Goal: Task Accomplishment & Management: Use online tool/utility

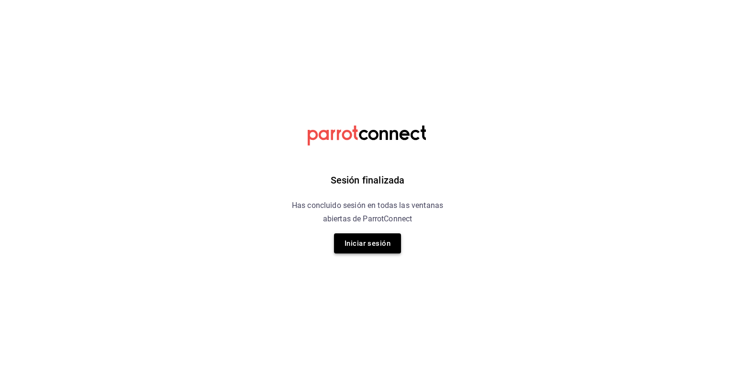
click at [348, 238] on button "Iniciar sesión" at bounding box center [367, 243] width 67 height 20
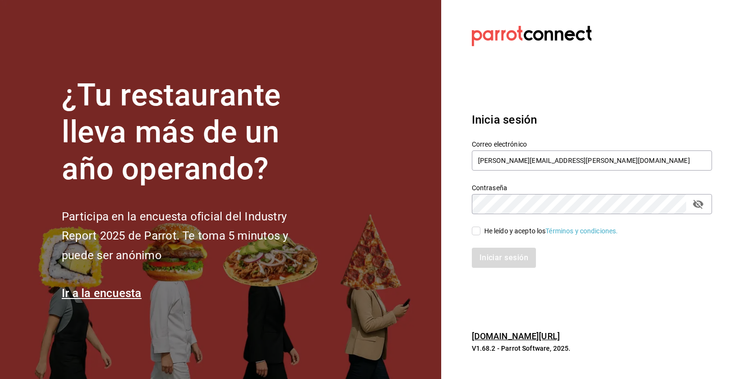
click at [479, 234] on input "He leído y acepto los Términos y condiciones." at bounding box center [476, 230] width 9 height 9
checkbox input "true"
click at [489, 254] on button "Iniciar sesión" at bounding box center [504, 257] width 65 height 20
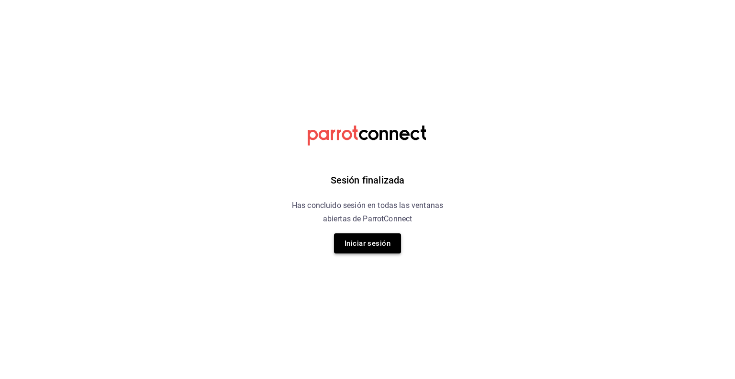
click at [387, 239] on button "Iniciar sesión" at bounding box center [367, 243] width 67 height 20
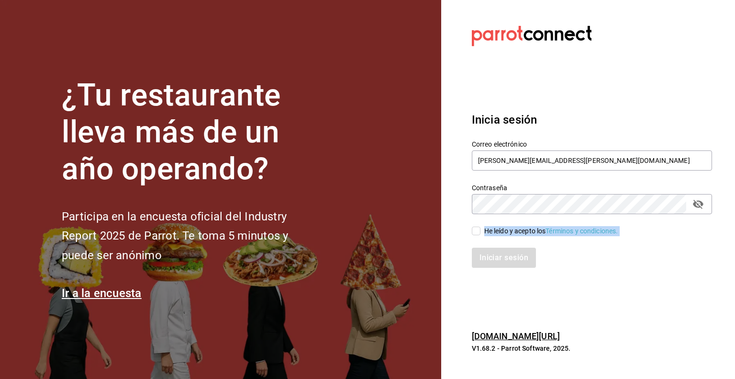
click at [481, 236] on div "Correo electrónico juan.zavala@grupocosteno.com Contraseña Contraseña He leído …" at bounding box center [587, 197] width 252 height 139
click at [476, 234] on input "He leído y acepto los Términos y condiciones." at bounding box center [476, 230] width 9 height 9
checkbox input "true"
click at [484, 260] on button "Iniciar sesión" at bounding box center [504, 257] width 65 height 20
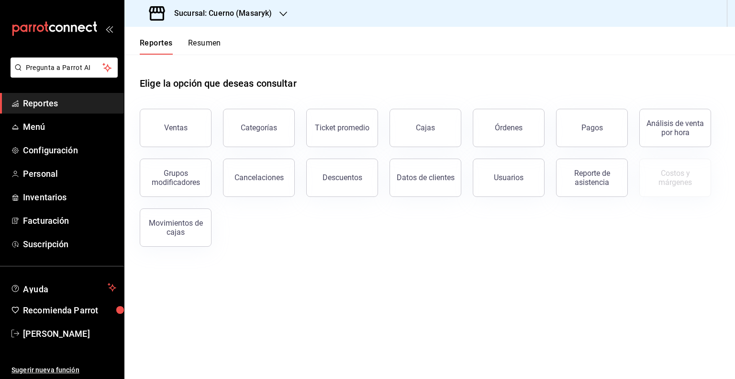
click at [229, 9] on h3 "Sucursal: Cuerno (Masaryk)" at bounding box center [219, 13] width 105 height 11
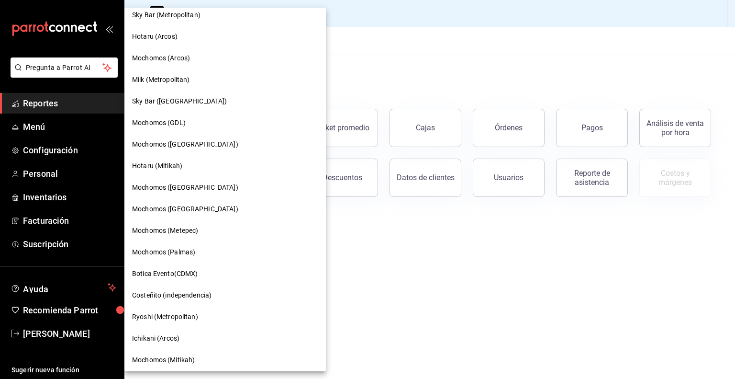
scroll to position [571, 0]
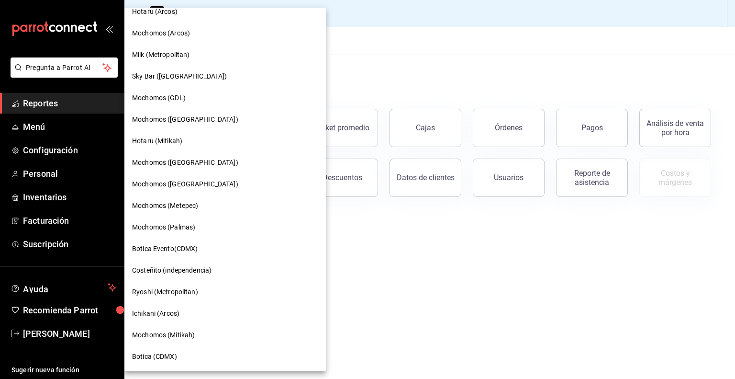
click at [340, 251] on div at bounding box center [367, 189] width 735 height 379
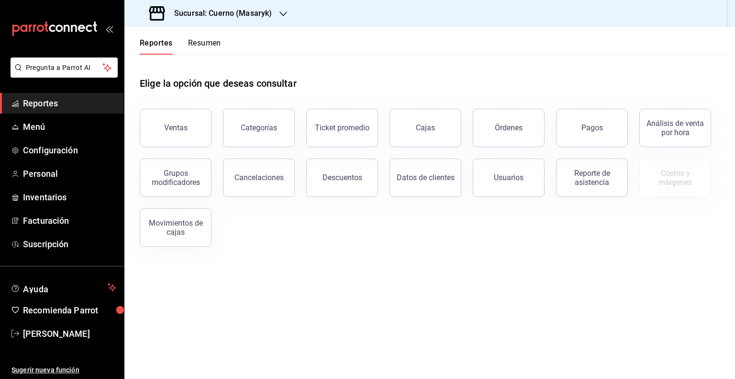
click at [261, 17] on h3 "Sucursal: Cuerno (Masaryk)" at bounding box center [219, 13] width 105 height 11
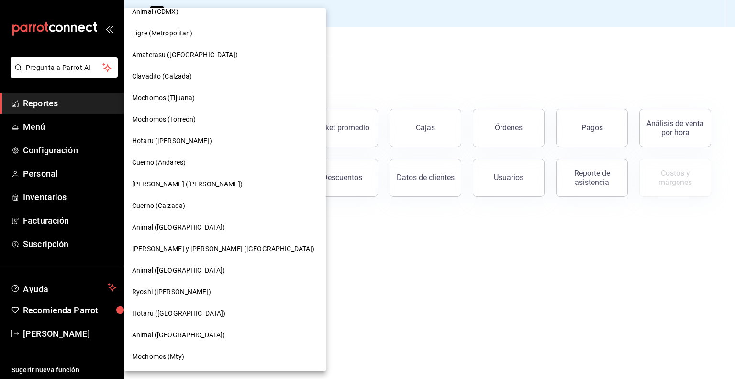
scroll to position [92, 0]
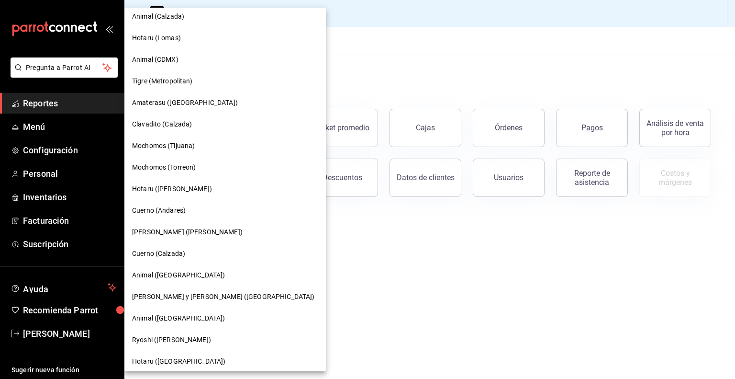
click at [180, 81] on span "Tigre (Metropolitan)" at bounding box center [162, 81] width 61 height 10
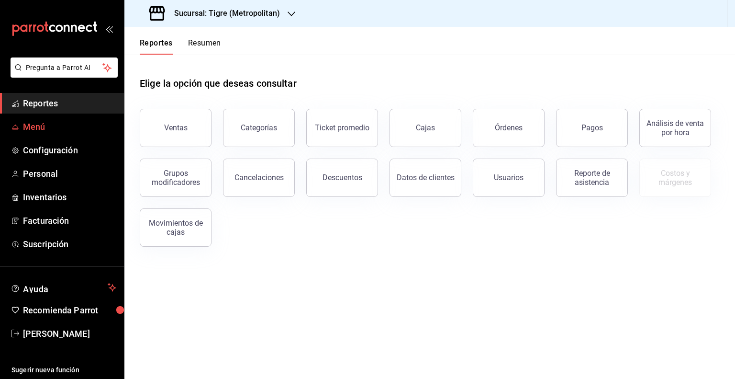
click at [52, 122] on span "Menú" at bounding box center [69, 126] width 93 height 13
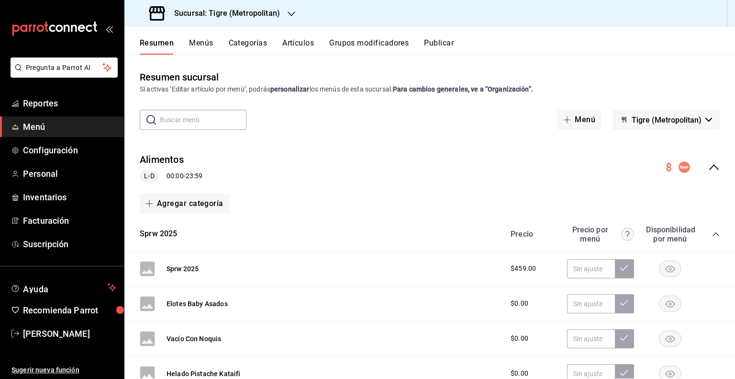
click at [286, 47] on button "Artículos" at bounding box center [298, 46] width 32 height 16
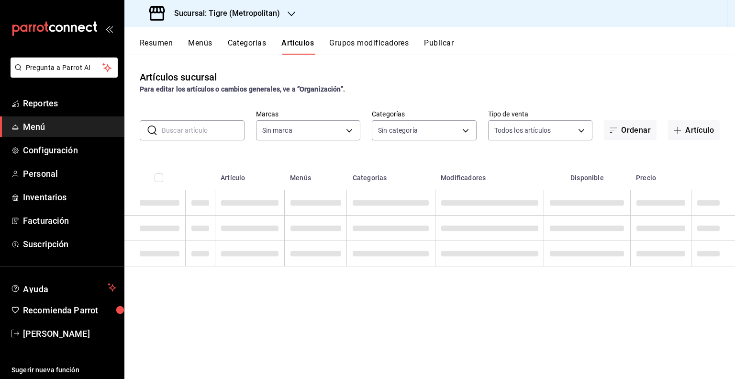
type input "d2a20516-989b-40fe-838d-c8b0b31ef0ff"
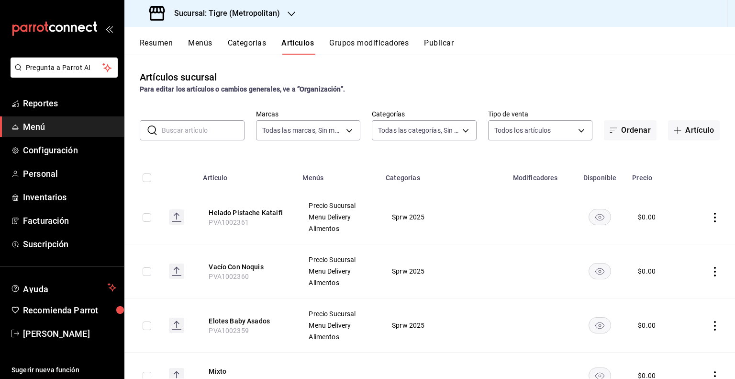
type input "95de3a49-3e71-4222-9a00-2b077991daeb,0ce31c32-a5a6-498b-be74-31ce48fb35ae,30be1…"
click at [227, 122] on input "text" at bounding box center [203, 130] width 83 height 19
paste input "CENA BUSHMILLS"
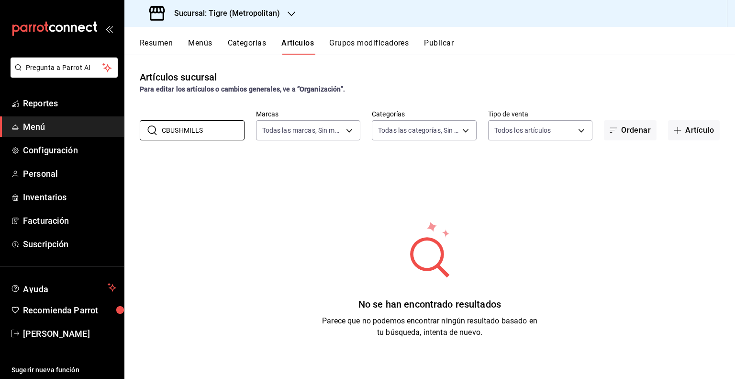
type input "BUSHMILLS"
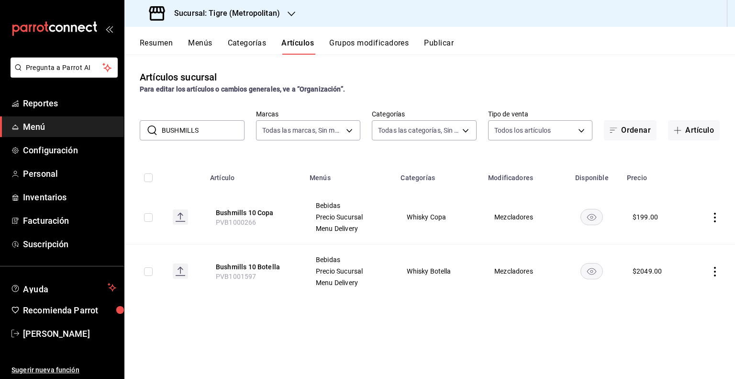
click at [214, 130] on input "BUSHMILLS" at bounding box center [203, 130] width 83 height 19
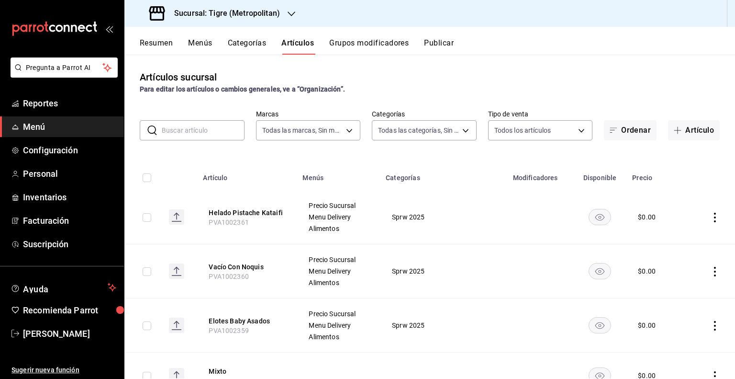
click at [213, 124] on input "text" at bounding box center [203, 130] width 83 height 19
click at [691, 138] on button "Artículo" at bounding box center [694, 130] width 52 height 20
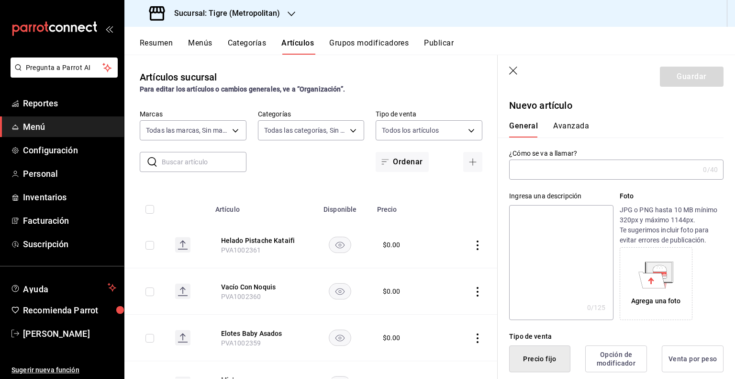
click at [642, 176] on input "text" at bounding box center [604, 169] width 190 height 19
paste input "Cena Bushmills"
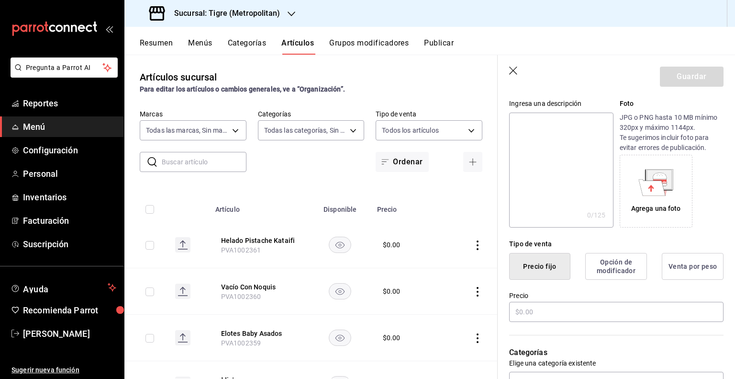
scroll to position [96, 0]
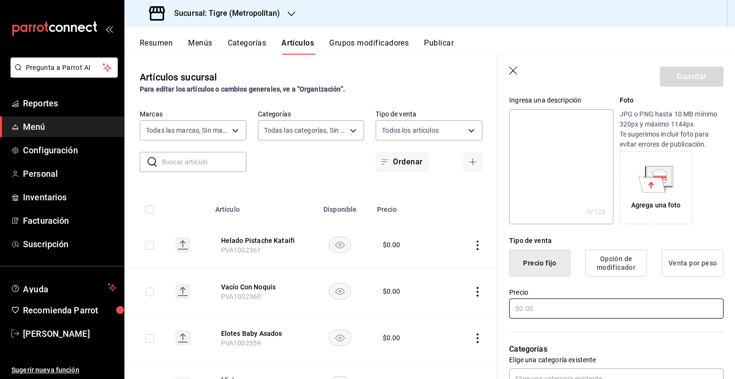
type input "Cena Bushmills"
click at [576, 301] on input "text" at bounding box center [616, 308] width 214 height 20
click at [541, 306] on input "text" at bounding box center [616, 308] width 214 height 20
paste input "text"
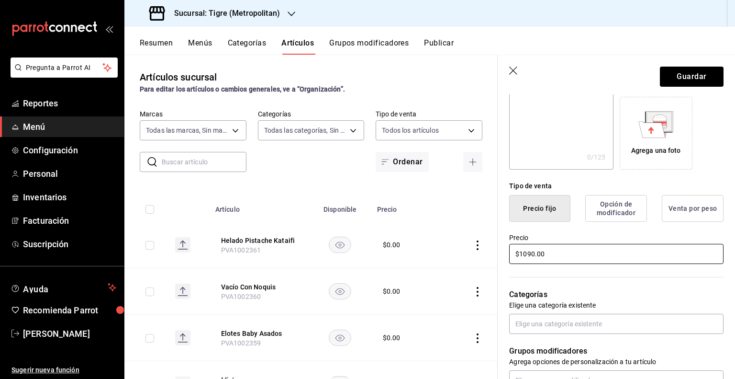
scroll to position [191, 0]
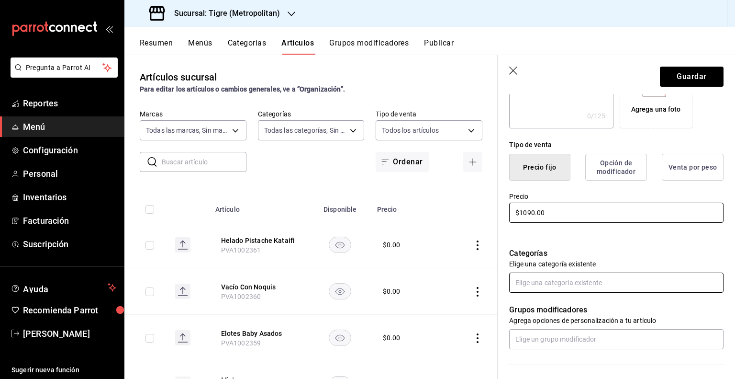
type input "$1090.00"
click at [679, 283] on input "text" at bounding box center [616, 282] width 214 height 20
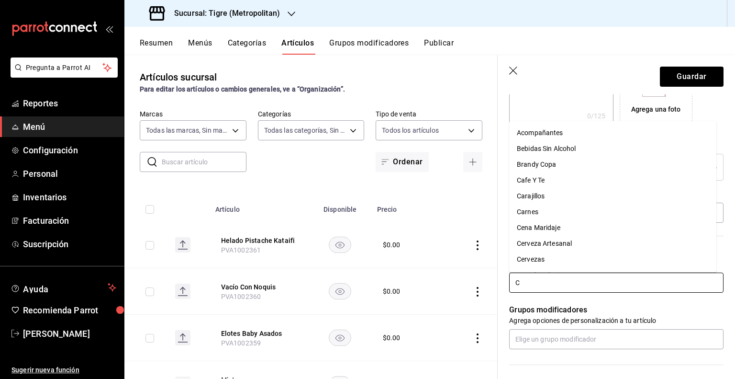
type input "CE"
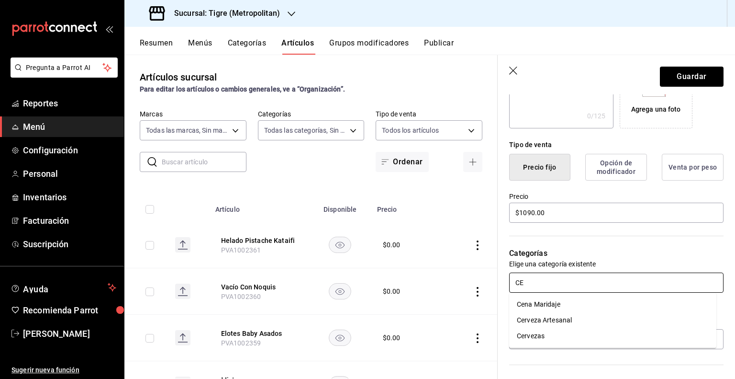
click at [603, 305] on li "Cena Maridaje" at bounding box center [612, 304] width 207 height 16
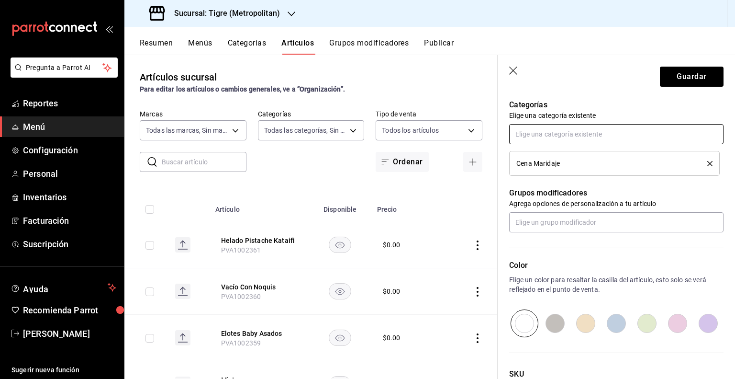
scroll to position [417, 0]
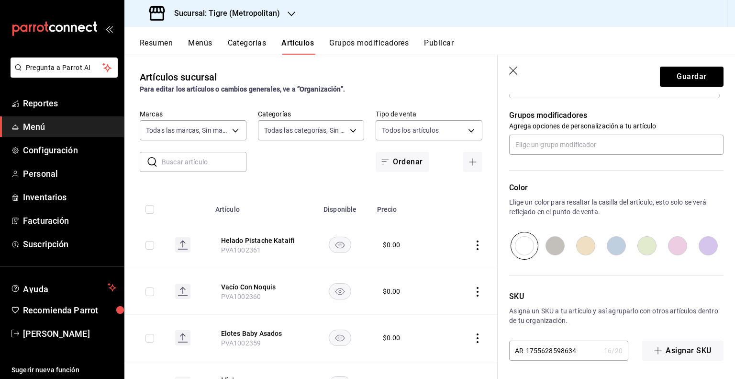
click at [544, 345] on input "AR-1755628598634" at bounding box center [554, 350] width 91 height 19
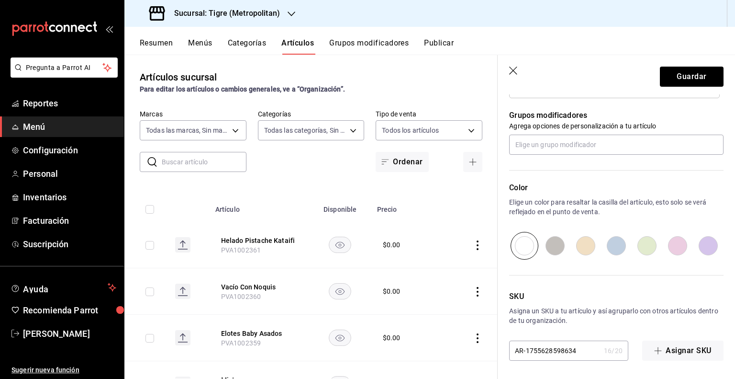
paste input "PVA1002421"
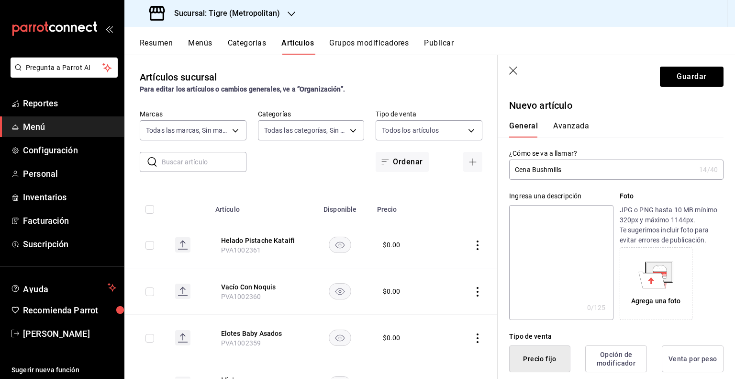
scroll to position [0, 0]
type input "PVA1002421"
click at [698, 72] on button "Guardar" at bounding box center [692, 77] width 64 height 20
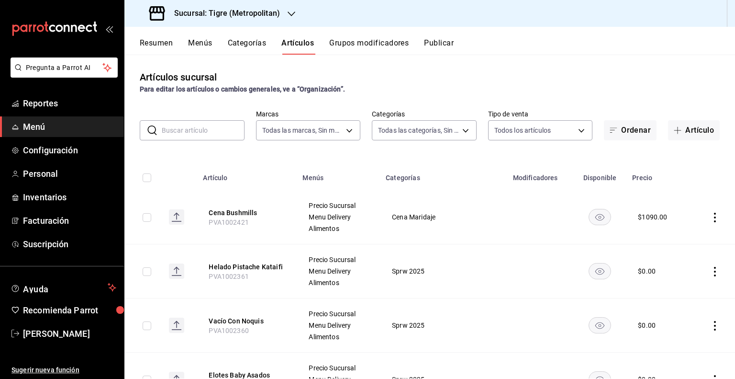
click at [149, 216] on input "checkbox" at bounding box center [147, 217] width 9 height 9
checkbox input "true"
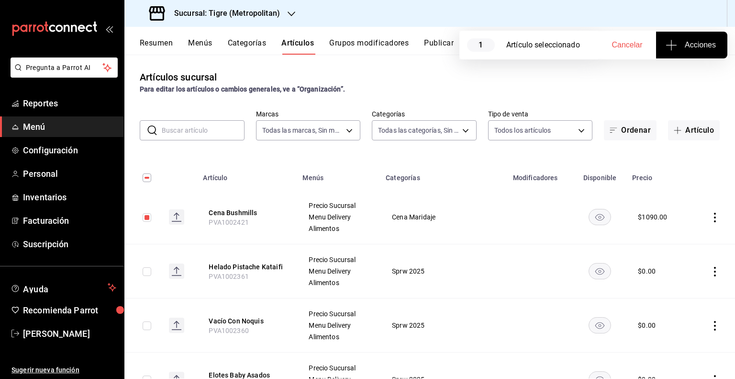
click at [691, 45] on span "Acciones" at bounding box center [692, 44] width 48 height 11
click at [672, 82] on li "Agregar tipo" at bounding box center [692, 74] width 72 height 25
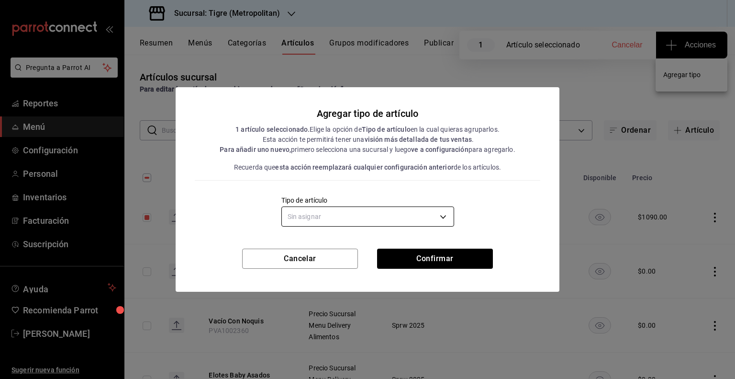
click at [383, 215] on body "Pregunta a Parrot AI Reportes Menú Configuración Personal Inventarios Facturaci…" at bounding box center [367, 189] width 735 height 379
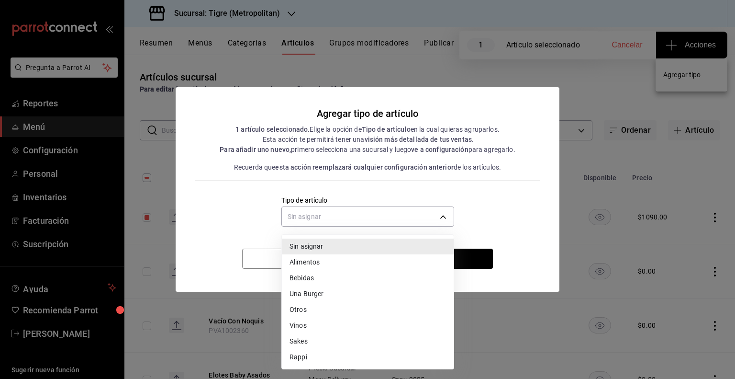
click at [352, 263] on li "Alimentos" at bounding box center [368, 262] width 172 height 16
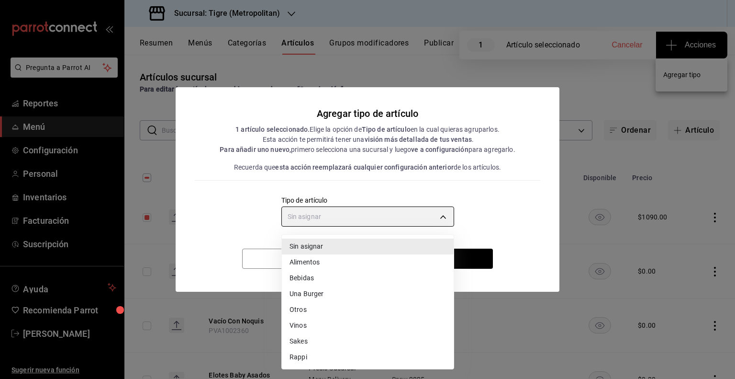
type input "a9c5c5d7-09f7-4d61-88a6-a13d33eec0fd"
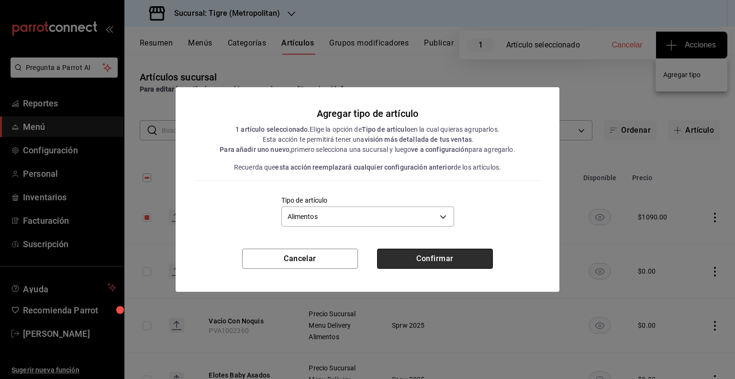
click at [433, 260] on button "Confirmar" at bounding box center [435, 258] width 116 height 20
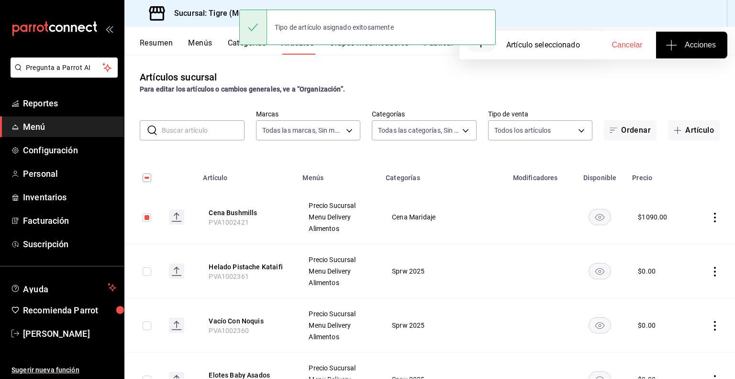
click at [439, 49] on button "Publicar" at bounding box center [439, 46] width 30 height 16
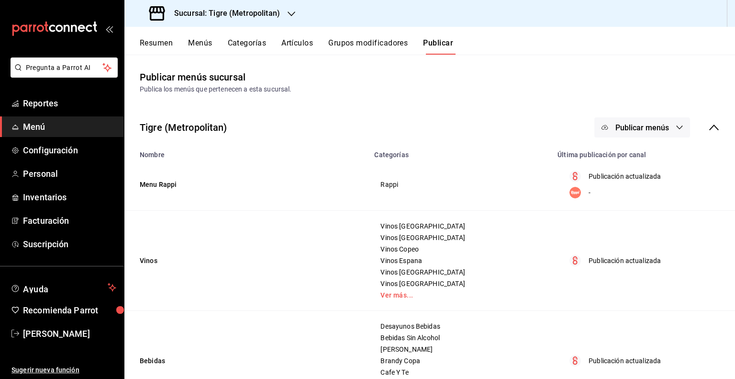
click at [634, 134] on button "Publicar menús" at bounding box center [643, 127] width 96 height 20
click at [629, 158] on span "Punto de venta" at bounding box center [649, 159] width 46 height 10
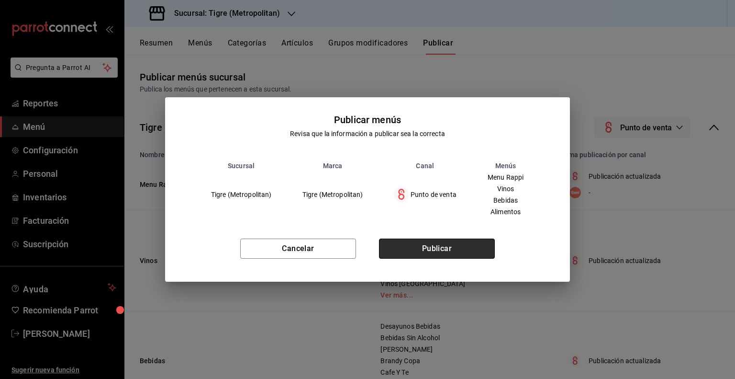
click at [460, 256] on button "Publicar" at bounding box center [437, 248] width 116 height 20
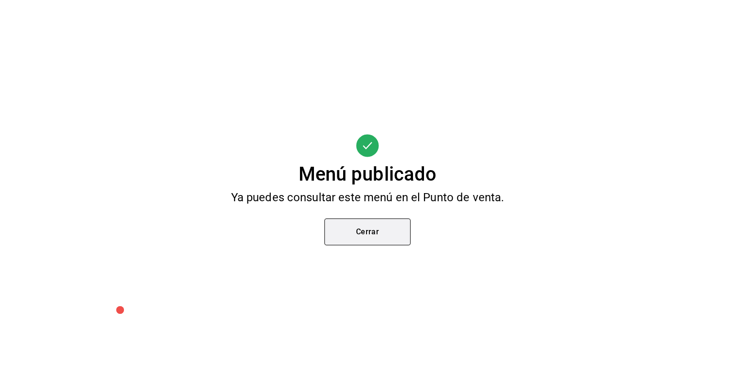
click at [402, 227] on button "Cerrar" at bounding box center [368, 231] width 86 height 27
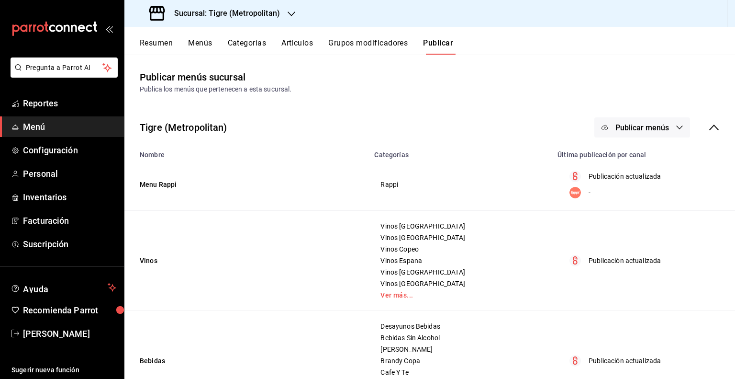
click at [638, 130] on span "Publicar menús" at bounding box center [643, 127] width 54 height 9
click at [636, 157] on span "Punto de venta" at bounding box center [649, 159] width 46 height 10
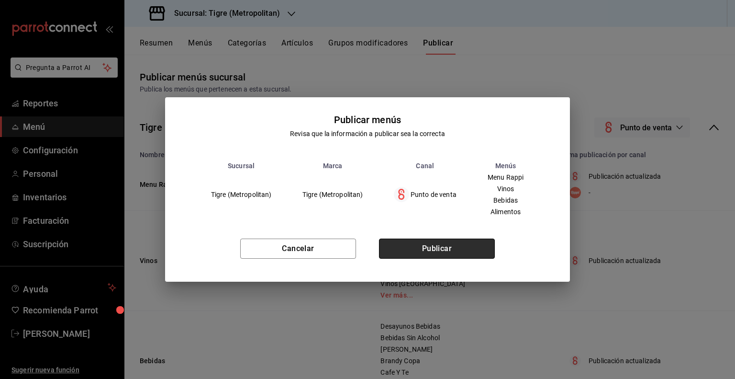
click at [442, 243] on button "Publicar" at bounding box center [437, 248] width 116 height 20
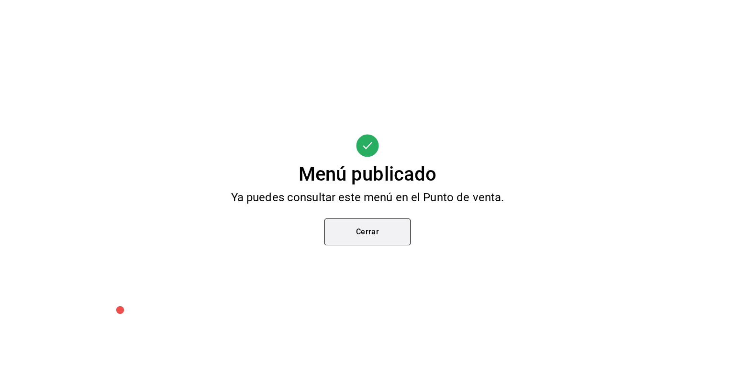
click at [373, 238] on button "Cerrar" at bounding box center [368, 231] width 86 height 27
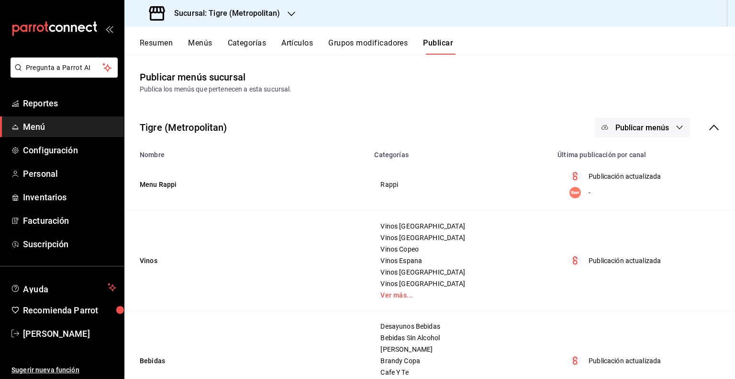
click at [307, 45] on button "Artículos" at bounding box center [297, 46] width 32 height 16
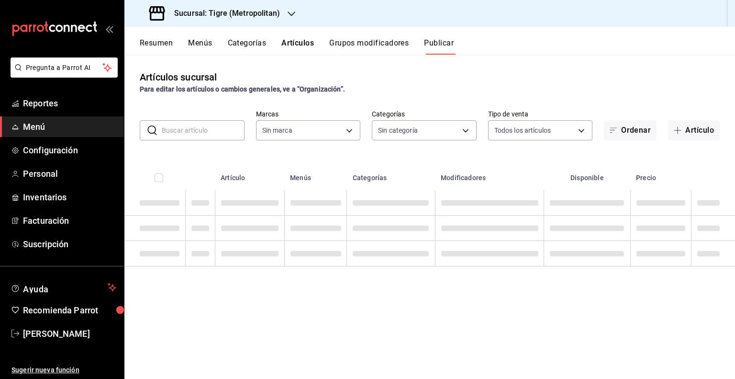
type input "d2a20516-989b-40fe-838d-c8b0b31ef0ff"
type input "95de3a49-3e71-4222-9a00-2b077991daeb,0ce31c32-a5a6-498b-be74-31ce48fb35ae,30be1…"
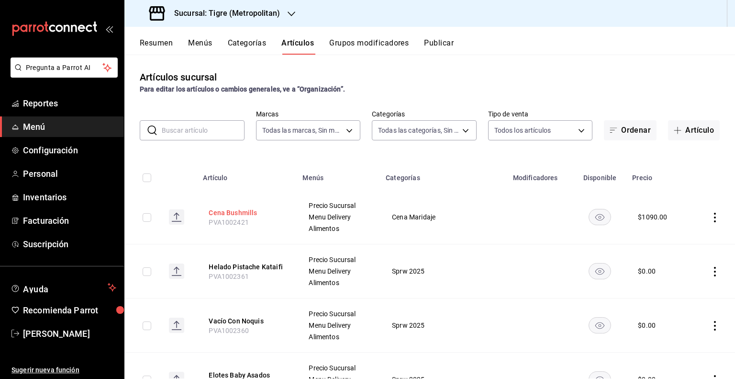
click at [242, 214] on button "Cena Bushmills" at bounding box center [247, 213] width 77 height 10
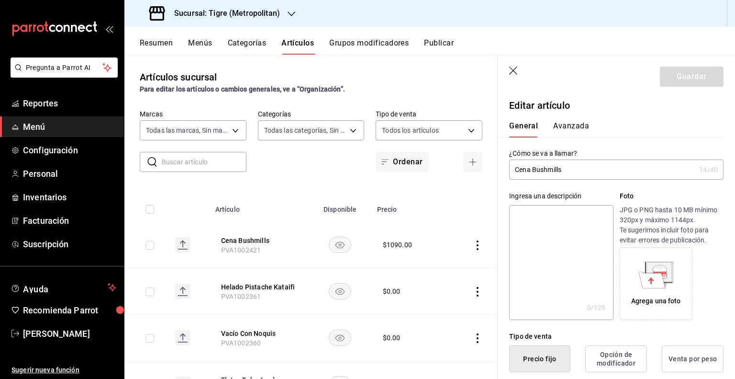
click at [534, 170] on input "Cena Bushmills" at bounding box center [602, 169] width 186 height 19
click at [249, 250] on span "PVA1002421" at bounding box center [241, 250] width 40 height 8
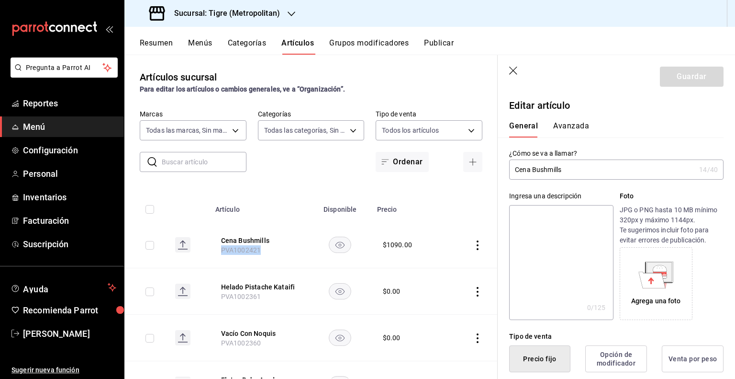
copy span "PVA1002421"
click at [553, 174] on input "Cena Bushmills" at bounding box center [602, 169] width 186 height 19
click at [513, 75] on icon "button" at bounding box center [514, 72] width 10 height 10
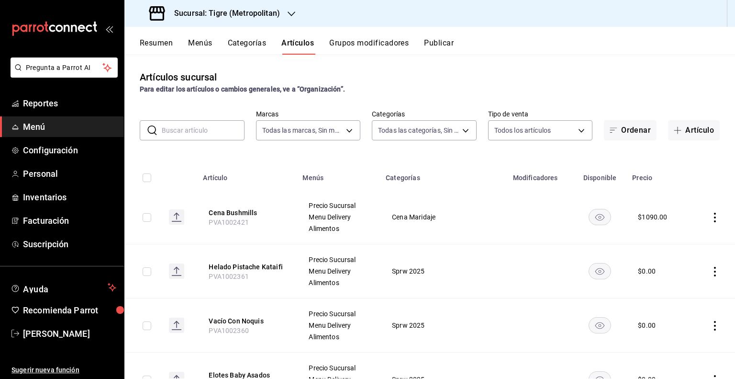
click at [143, 220] on input "checkbox" at bounding box center [147, 217] width 9 height 9
checkbox input "true"
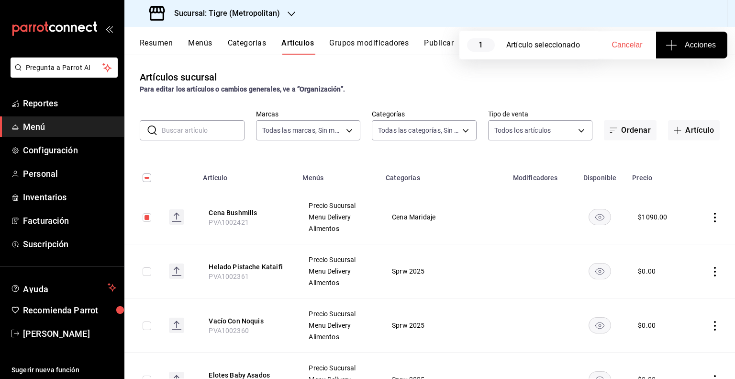
click at [695, 45] on span "Acciones" at bounding box center [692, 44] width 48 height 11
click at [669, 75] on span "Agregar tipo" at bounding box center [692, 75] width 56 height 10
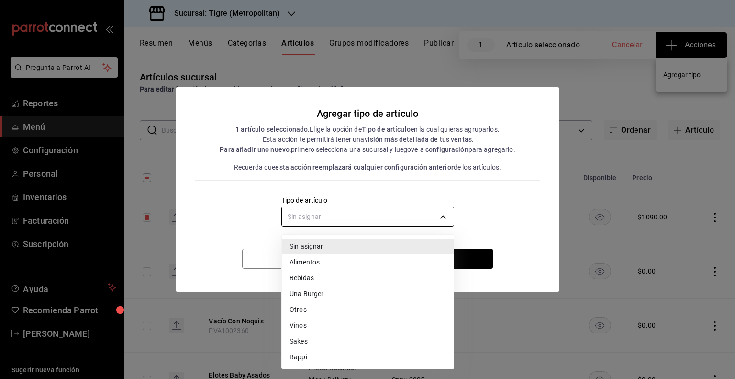
click at [340, 211] on body "Pregunta a Parrot AI Reportes Menú Configuración Personal Inventarios Facturaci…" at bounding box center [367, 189] width 735 height 379
drag, startPoint x: 323, startPoint y: 259, endPoint x: 345, endPoint y: 254, distance: 22.6
click at [324, 259] on li "Alimentos" at bounding box center [368, 262] width 172 height 16
type input "a9c5c5d7-09f7-4d61-88a6-a13d33eec0fd"
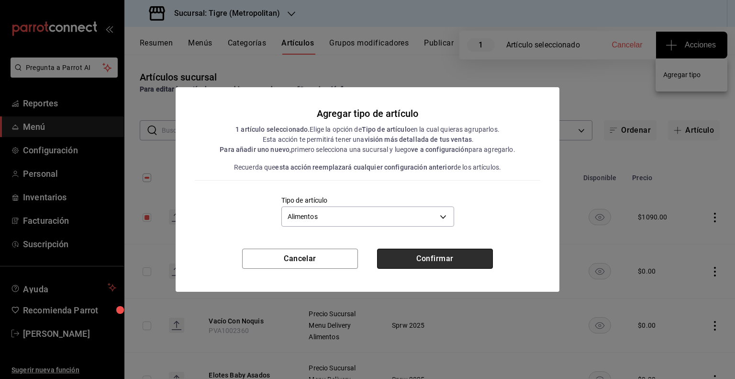
click at [448, 255] on button "Confirmar" at bounding box center [435, 258] width 116 height 20
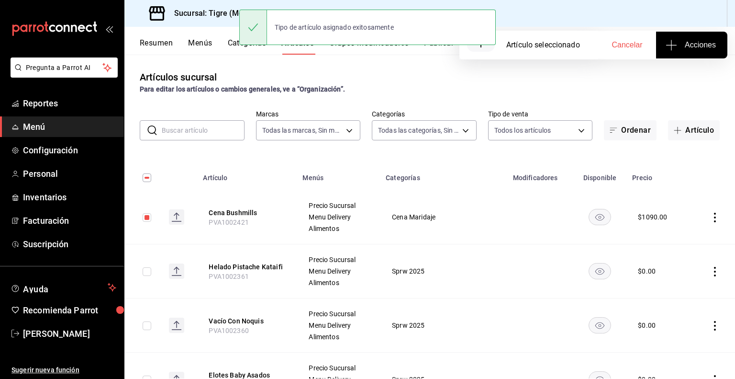
click at [444, 47] on div "Tipo de artículo asignado exitosamente" at bounding box center [367, 27] width 257 height 41
click at [439, 49] on button "Publicar" at bounding box center [439, 46] width 30 height 16
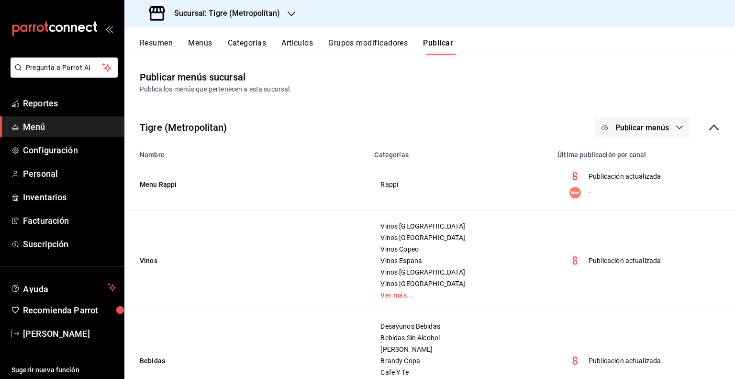
click at [641, 134] on button "Publicar menús" at bounding box center [643, 127] width 96 height 20
click at [631, 163] on span "Punto de venta" at bounding box center [649, 159] width 46 height 10
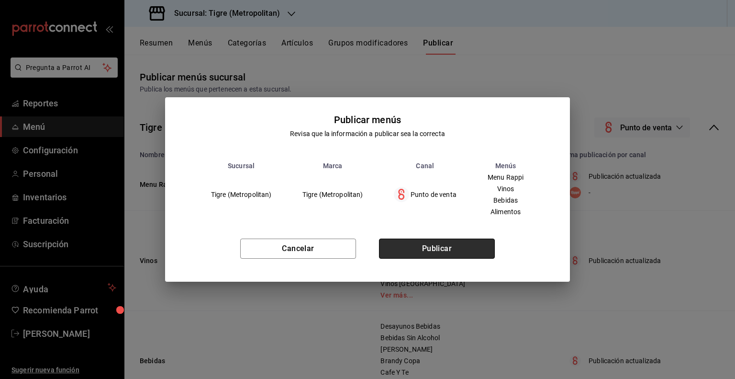
click at [475, 252] on button "Publicar" at bounding box center [437, 248] width 116 height 20
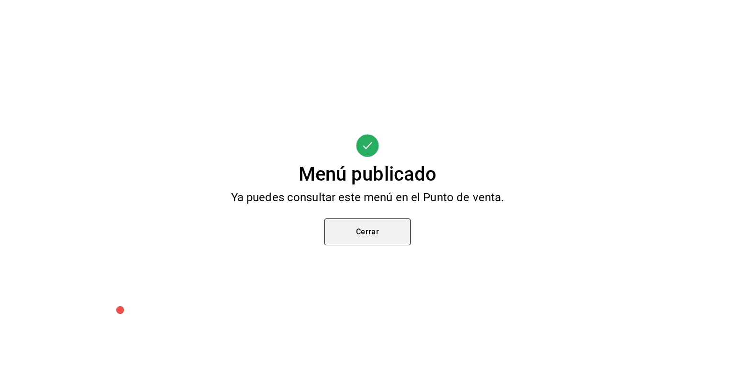
click at [397, 241] on button "Cerrar" at bounding box center [368, 231] width 86 height 27
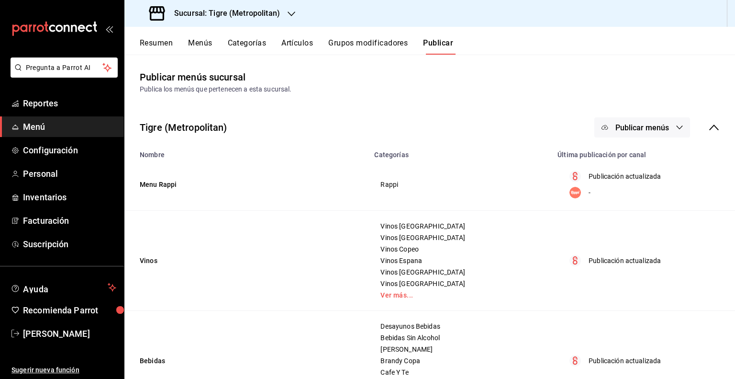
click at [632, 129] on span "Publicar menús" at bounding box center [643, 127] width 54 height 9
click at [528, 121] on div at bounding box center [367, 189] width 735 height 379
click at [601, 129] on icon "button" at bounding box center [605, 128] width 8 height 8
click at [497, 147] on div at bounding box center [367, 189] width 735 height 379
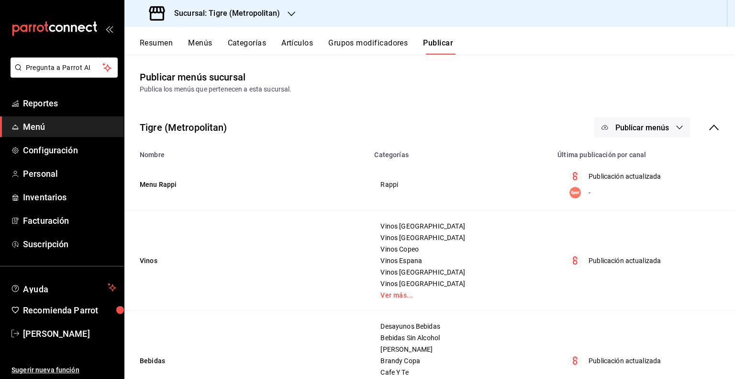
click at [283, 40] on button "Artículos" at bounding box center [297, 46] width 32 height 16
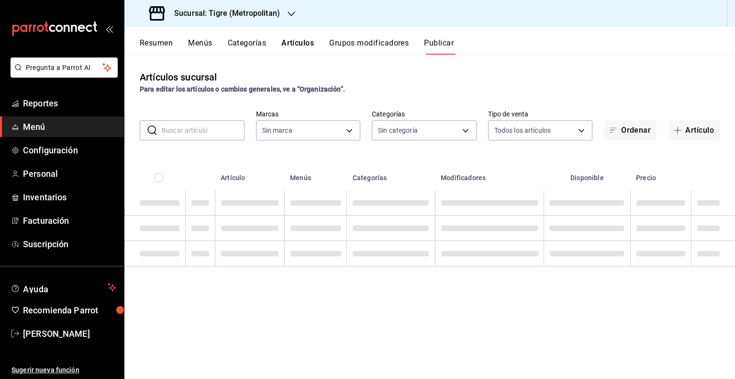
type input "d2a20516-989b-40fe-838d-c8b0b31ef0ff"
type input "95de3a49-3e71-4222-9a00-2b077991daeb,0ce31c32-a5a6-498b-be74-31ce48fb35ae,30be1…"
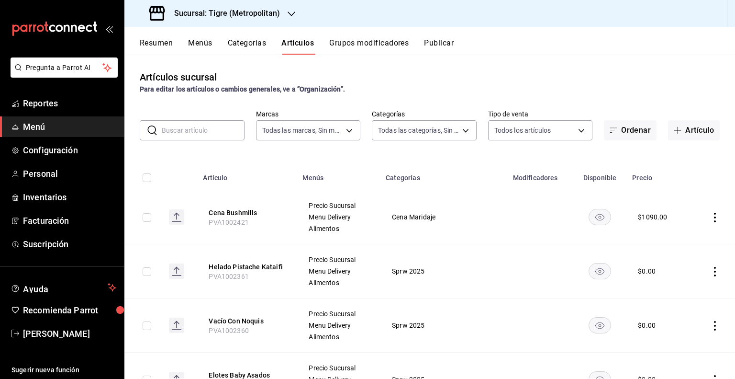
click at [241, 222] on span "PVA1002421" at bounding box center [229, 222] width 40 height 8
